Goal: Check status: Check status

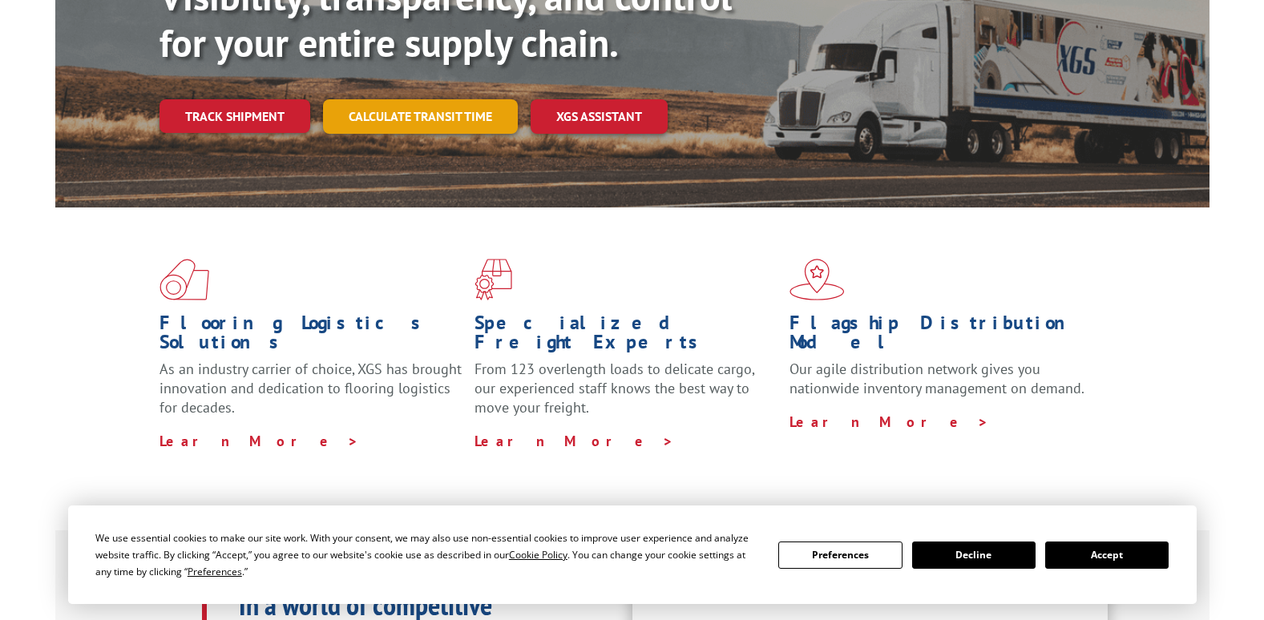
scroll to position [160, 0]
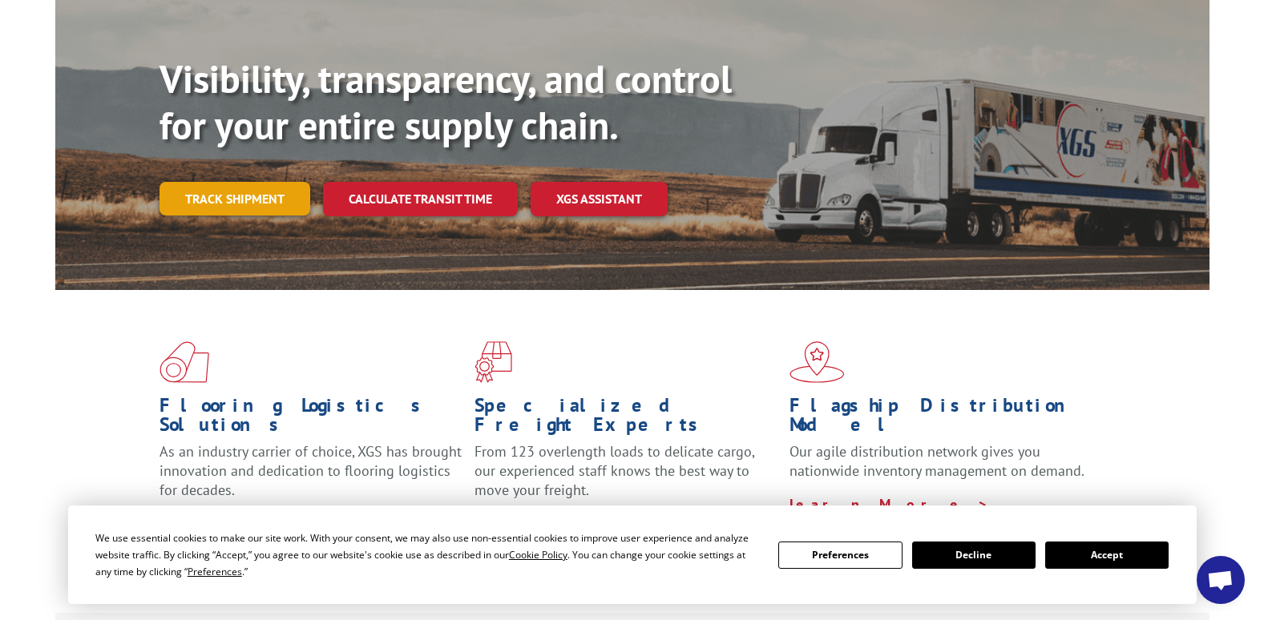
click at [234, 182] on link "Track shipment" at bounding box center [234, 199] width 151 height 34
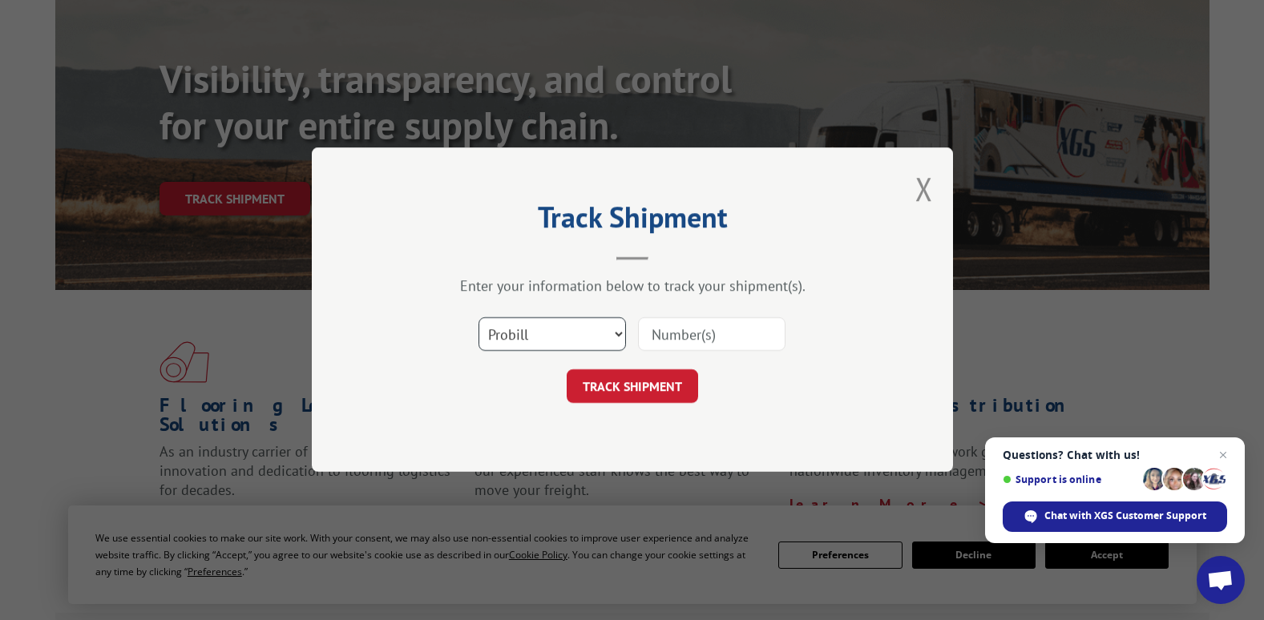
click at [565, 332] on select "Select category... Probill BOL PO" at bounding box center [551, 335] width 147 height 34
click at [703, 341] on input at bounding box center [711, 335] width 147 height 34
type input "11266"
click at [671, 385] on button "TRACK SHIPMENT" at bounding box center [632, 387] width 131 height 34
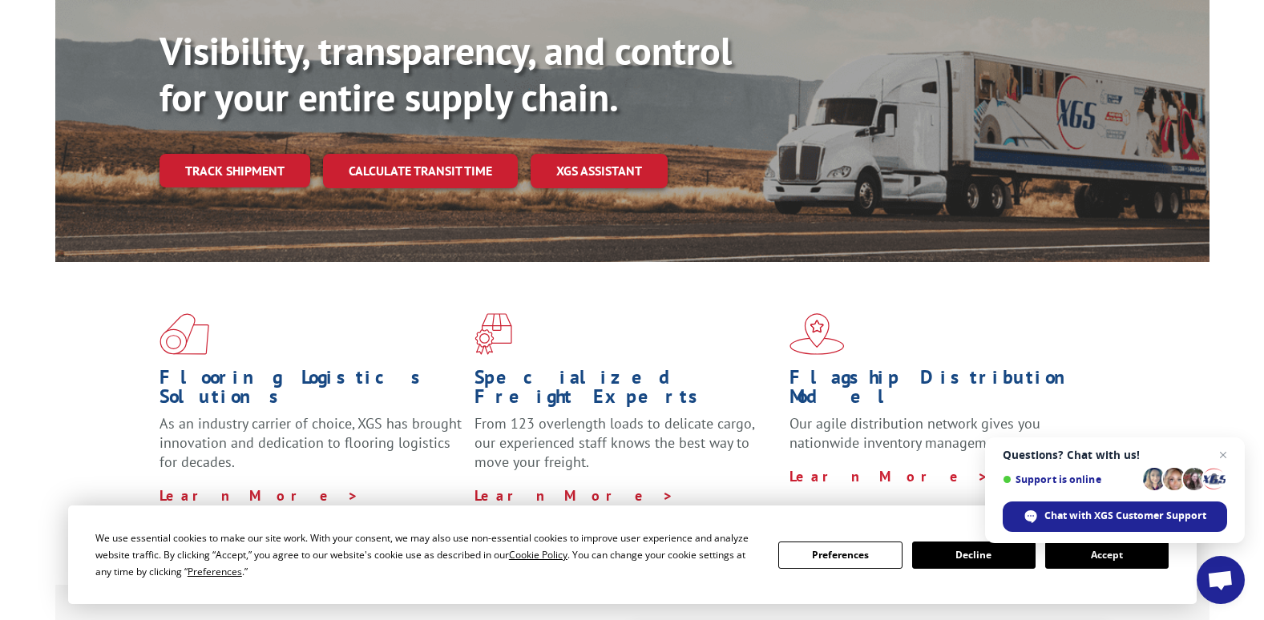
scroll to position [160, 0]
